Goal: Leave review/rating: Leave review/rating

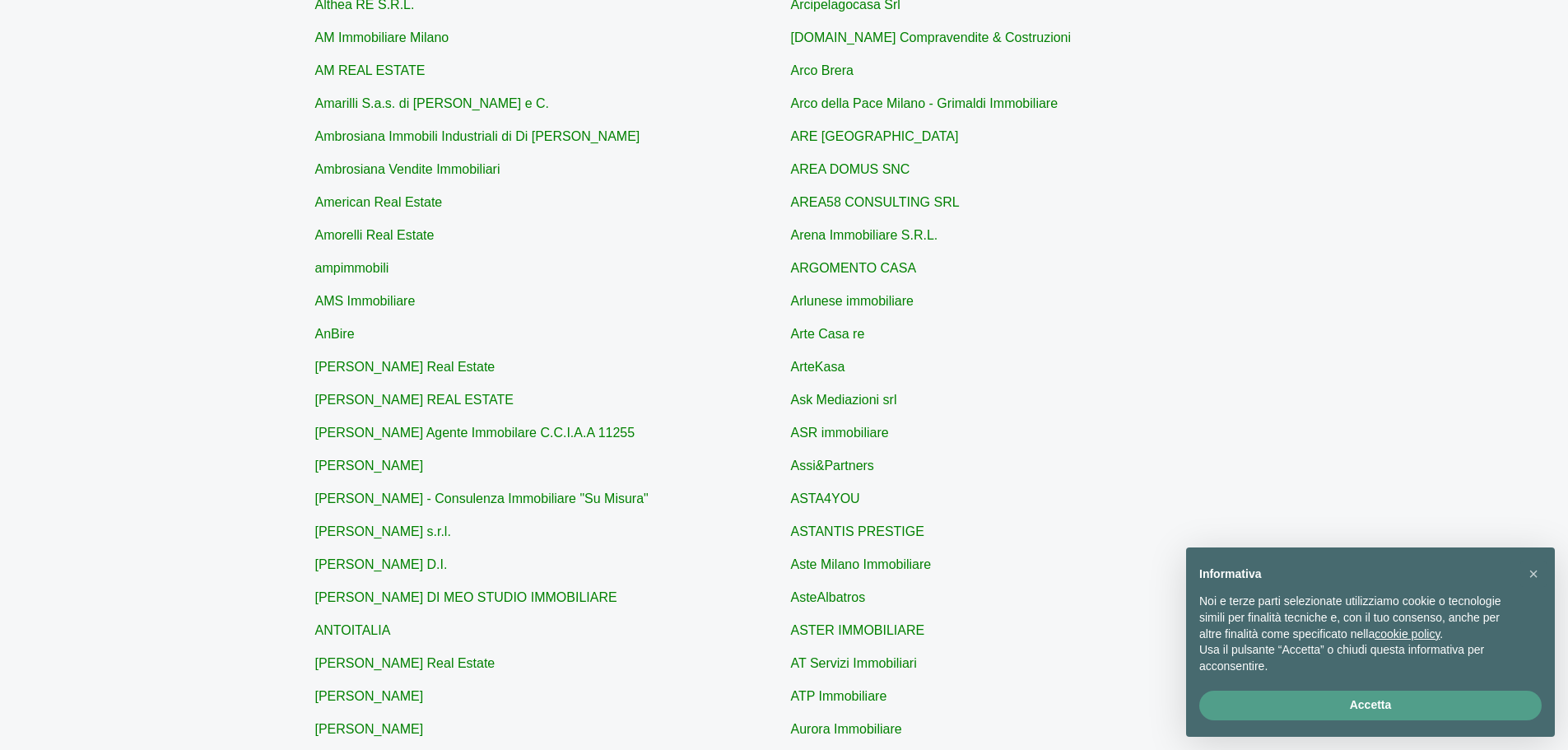
scroll to position [329, 0]
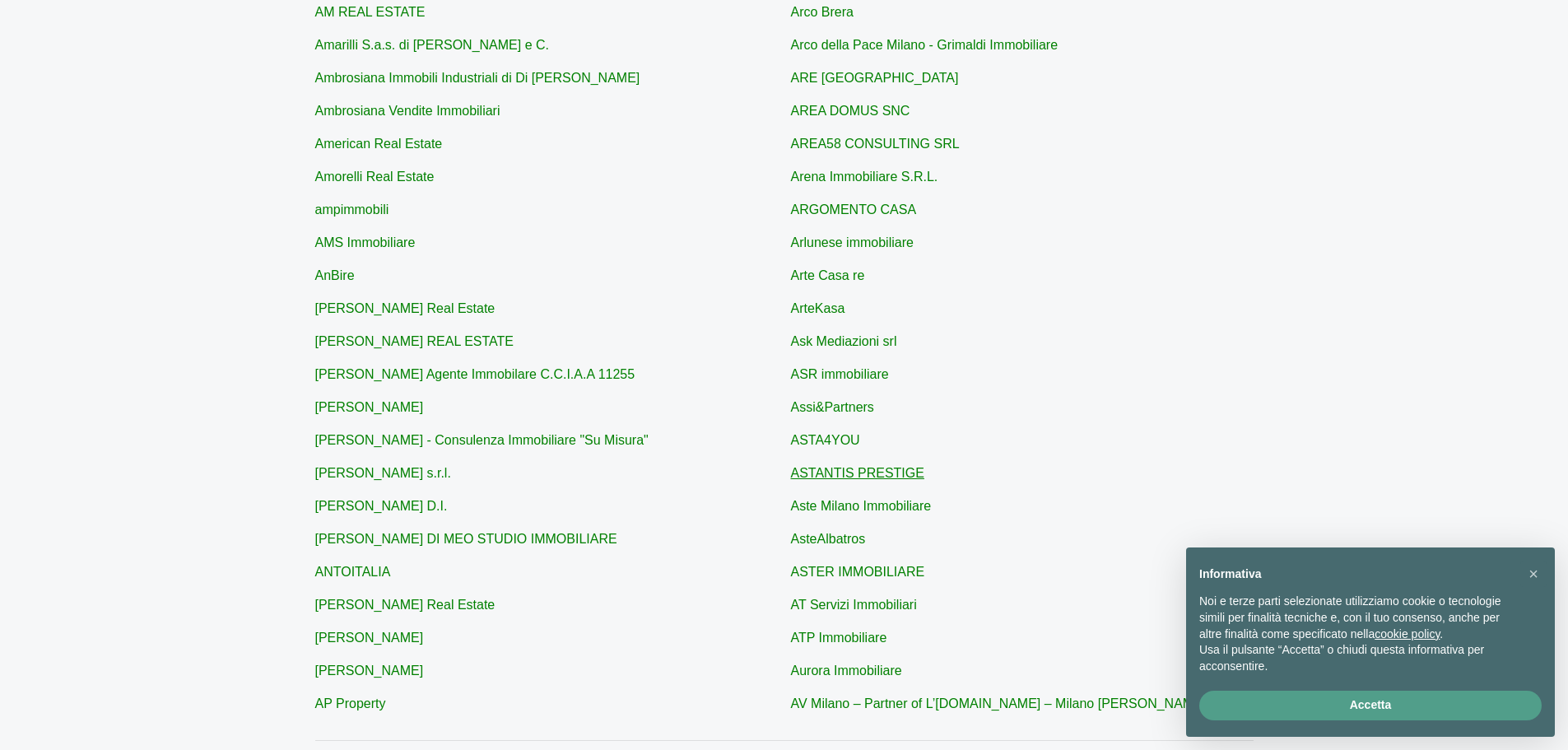
click at [827, 470] on link "ASTANTIS PRESTIGE" at bounding box center [858, 473] width 133 height 14
type input "ASTANTIS PRESTIGE"
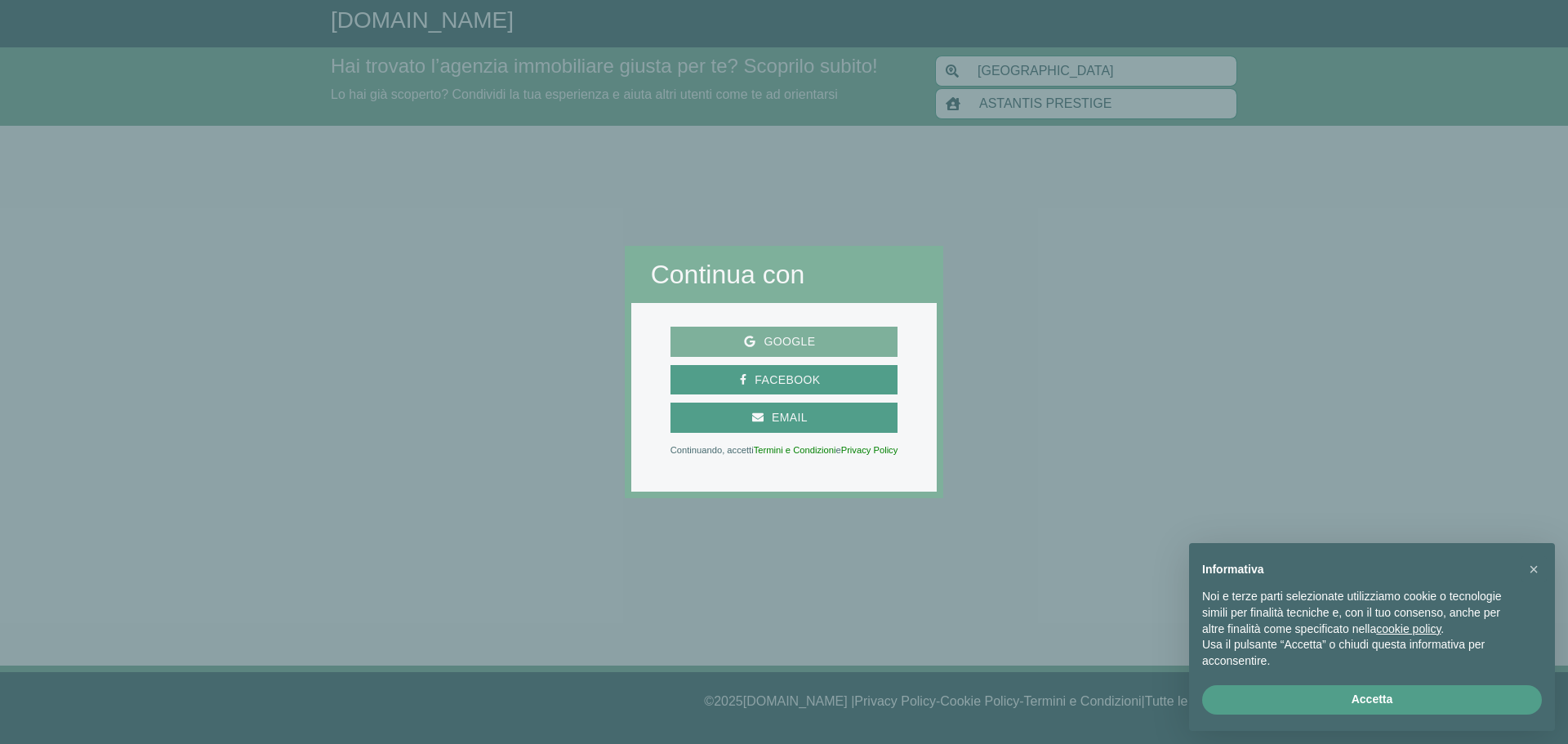
click at [786, 342] on span "Google" at bounding box center [789, 341] width 68 height 21
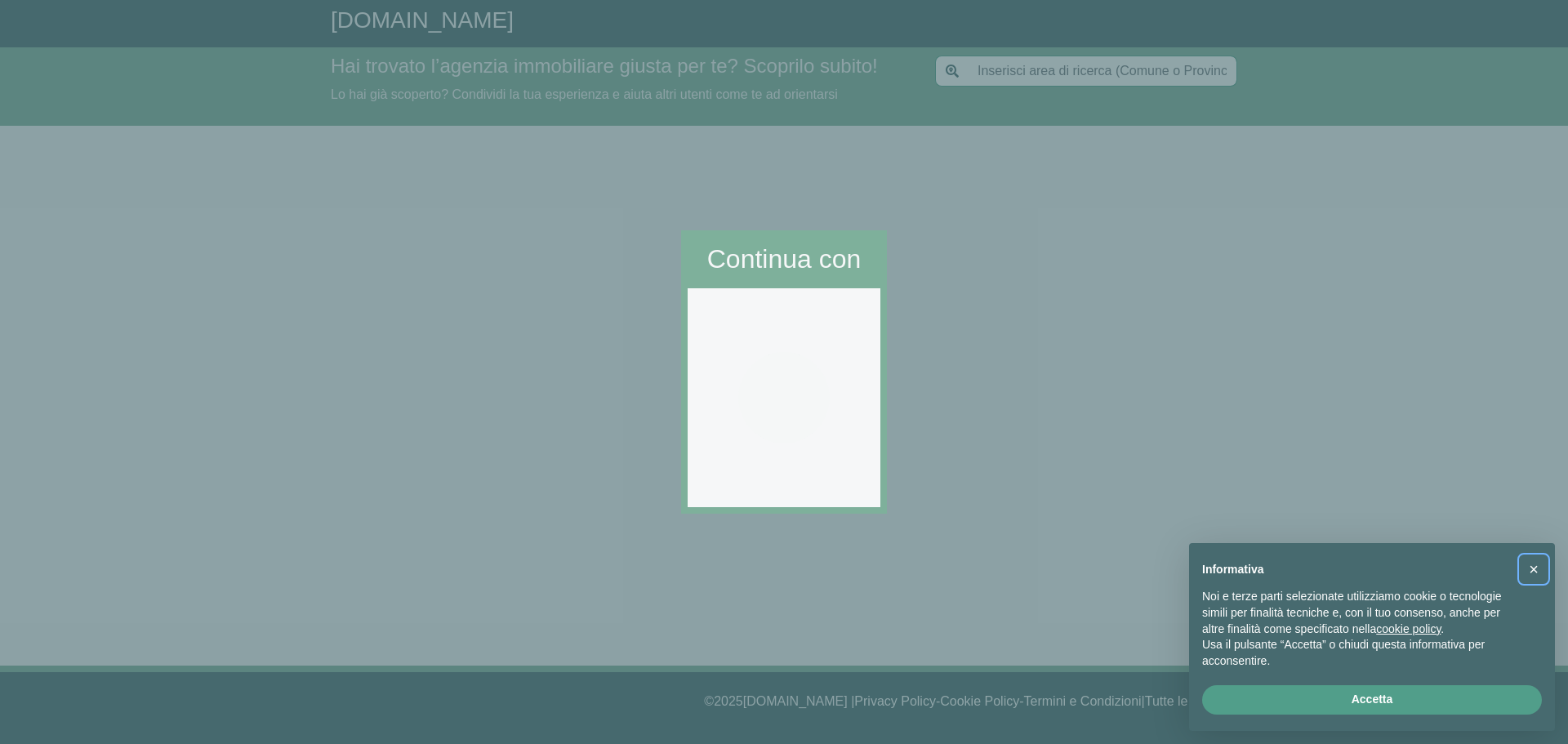
click at [1530, 570] on span "×" at bounding box center [1534, 570] width 10 height 18
